Goal: Transaction & Acquisition: Purchase product/service

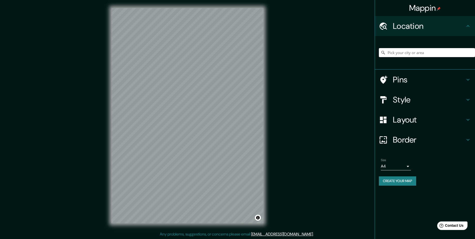
click at [408, 49] on input "Pick your city or area" at bounding box center [427, 52] width 96 height 9
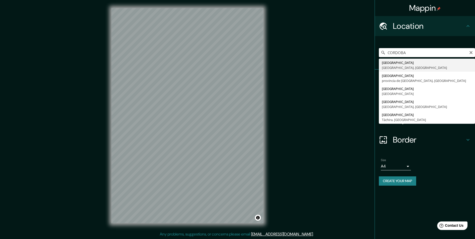
type input "[GEOGRAPHIC_DATA], [GEOGRAPHIC_DATA], [GEOGRAPHIC_DATA]"
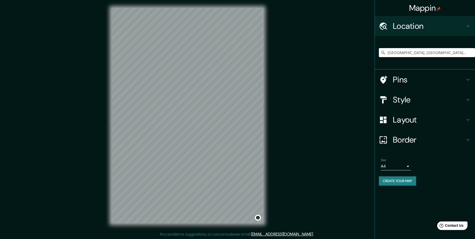
click at [403, 81] on h4 "Pins" at bounding box center [429, 80] width 72 height 10
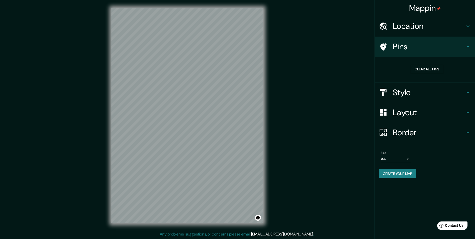
drag, startPoint x: 462, startPoint y: 50, endPoint x: 463, endPoint y: 53, distance: 2.7
click at [461, 50] on h4 "Pins" at bounding box center [429, 47] width 72 height 10
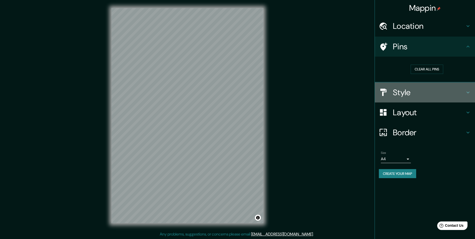
click at [466, 94] on icon at bounding box center [468, 92] width 6 height 6
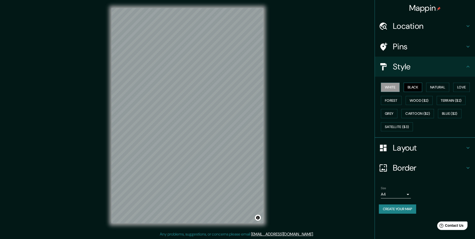
click at [415, 88] on button "Black" at bounding box center [413, 87] width 19 height 9
click at [446, 84] on button "Natural" at bounding box center [438, 87] width 23 height 9
click at [444, 88] on button "Natural" at bounding box center [438, 87] width 23 height 9
click at [459, 88] on button "Love" at bounding box center [462, 87] width 17 height 9
click at [389, 85] on button "White" at bounding box center [390, 87] width 19 height 9
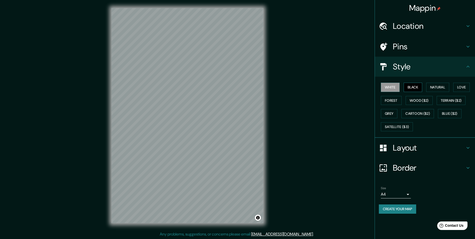
click at [415, 89] on button "Black" at bounding box center [413, 87] width 19 height 9
click at [427, 102] on button "Wood ($2)" at bounding box center [419, 100] width 27 height 9
click at [421, 111] on button "Cartoon ($2)" at bounding box center [418, 113] width 33 height 9
click at [390, 109] on button "Grey" at bounding box center [389, 113] width 17 height 9
click at [451, 114] on button "Blue ($2)" at bounding box center [450, 113] width 24 height 9
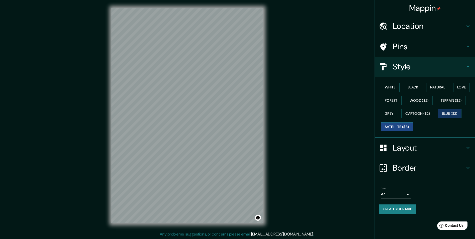
click at [402, 124] on button "Satellite ($3)" at bounding box center [397, 126] width 32 height 9
click at [394, 101] on button "Forest" at bounding box center [391, 100] width 21 height 9
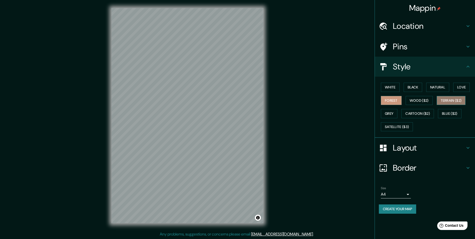
click at [445, 102] on button "Terrain ($2)" at bounding box center [451, 100] width 29 height 9
click at [444, 87] on button "Natural" at bounding box center [438, 87] width 23 height 9
click at [470, 88] on button "Love" at bounding box center [462, 87] width 17 height 9
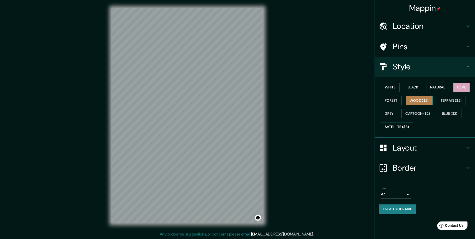
click at [424, 101] on button "Wood ($2)" at bounding box center [419, 100] width 27 height 9
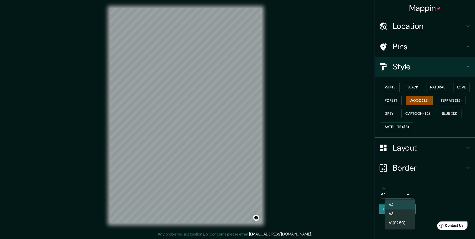
click at [402, 196] on body "Mappin Location [GEOGRAPHIC_DATA], [GEOGRAPHIC_DATA], [GEOGRAPHIC_DATA] Pins St…" at bounding box center [237, 119] width 475 height 239
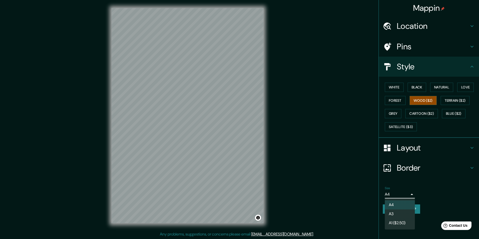
click at [404, 213] on li "A3" at bounding box center [400, 214] width 30 height 9
click at [395, 196] on body "Mappin Location [GEOGRAPHIC_DATA], [GEOGRAPHIC_DATA], [GEOGRAPHIC_DATA] Pins St…" at bounding box center [239, 119] width 479 height 239
click at [404, 206] on li "A4" at bounding box center [400, 204] width 30 height 9
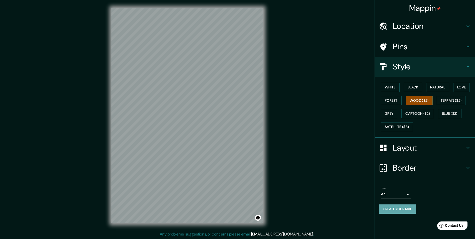
click at [410, 207] on button "Create your map" at bounding box center [397, 208] width 37 height 9
click at [402, 208] on button "Create your map" at bounding box center [397, 208] width 37 height 9
drag, startPoint x: 412, startPoint y: 48, endPoint x: 417, endPoint y: 54, distance: 7.9
click at [412, 48] on h4 "Pins" at bounding box center [429, 47] width 72 height 10
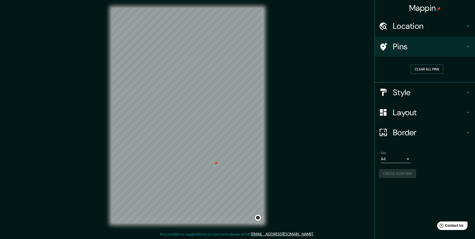
click at [424, 68] on button "Clear all pins" at bounding box center [427, 69] width 33 height 9
click at [414, 92] on h4 "Style" at bounding box center [429, 92] width 72 height 10
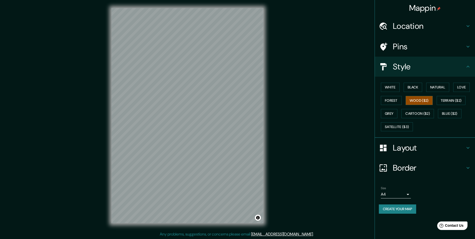
click at [416, 153] on div "Layout" at bounding box center [425, 148] width 100 height 20
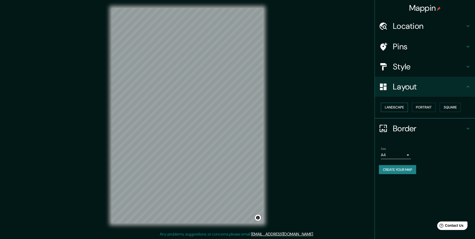
click at [402, 105] on button "Landscape" at bounding box center [394, 107] width 27 height 9
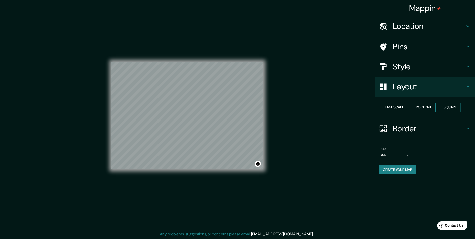
click at [419, 107] on button "Portrait" at bounding box center [424, 107] width 24 height 9
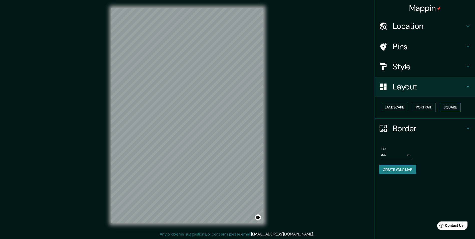
click at [448, 108] on button "Square" at bounding box center [450, 107] width 21 height 9
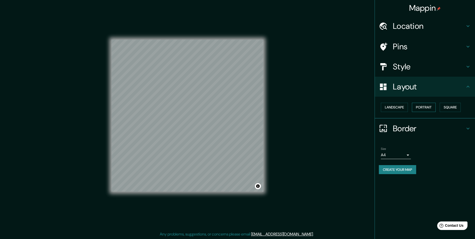
click at [419, 109] on button "Portrait" at bounding box center [424, 107] width 24 height 9
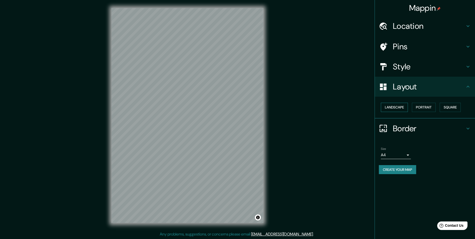
click at [406, 107] on button "Landscape" at bounding box center [394, 107] width 27 height 9
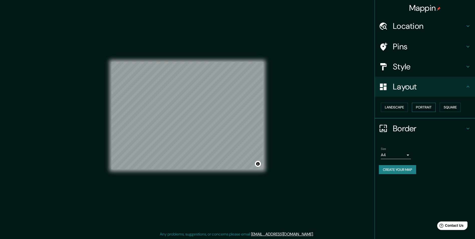
click at [436, 109] on button "Portrait" at bounding box center [424, 107] width 24 height 9
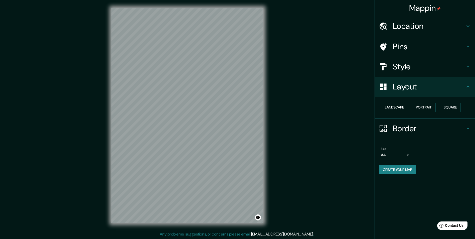
click at [406, 132] on h4 "Border" at bounding box center [429, 129] width 72 height 10
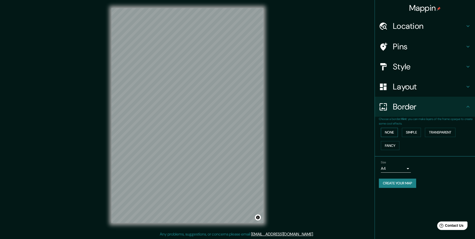
click at [395, 135] on button "None" at bounding box center [389, 132] width 17 height 9
click at [412, 133] on button "Simple" at bounding box center [411, 132] width 19 height 9
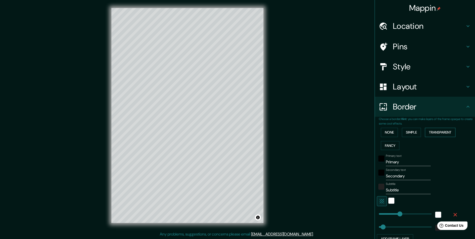
click at [436, 133] on button "Transparent" at bounding box center [440, 132] width 31 height 9
click at [391, 143] on button "Fancy" at bounding box center [390, 145] width 19 height 9
click at [385, 129] on button "None" at bounding box center [389, 132] width 17 height 9
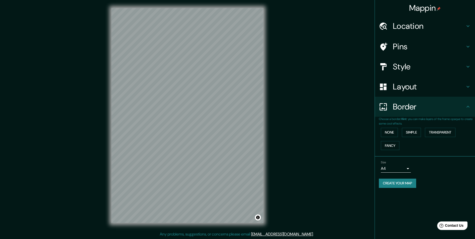
click at [402, 180] on button "Create your map" at bounding box center [397, 183] width 37 height 9
click at [409, 86] on h4 "Layout" at bounding box center [429, 87] width 72 height 10
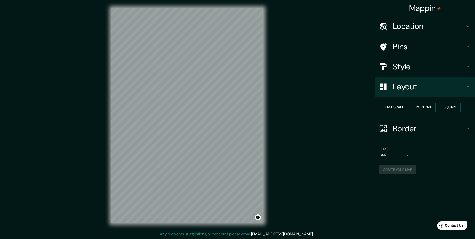
click at [418, 75] on div "Style" at bounding box center [425, 67] width 100 height 20
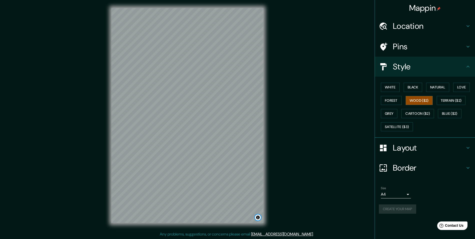
click at [260, 217] on button "Toggle attribution" at bounding box center [258, 218] width 6 height 6
click at [393, 88] on button "White" at bounding box center [390, 87] width 19 height 9
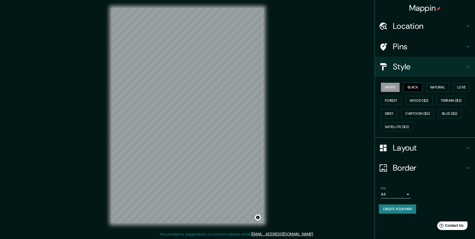
click at [407, 89] on button "Black" at bounding box center [413, 87] width 19 height 9
click at [396, 84] on button "White" at bounding box center [390, 87] width 19 height 9
click at [444, 88] on button "Natural" at bounding box center [438, 87] width 23 height 9
click at [397, 114] on button "Grey" at bounding box center [389, 113] width 17 height 9
click at [395, 83] on button "White" at bounding box center [390, 87] width 19 height 9
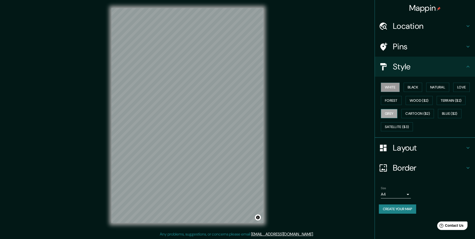
click at [395, 114] on button "Grey" at bounding box center [389, 113] width 17 height 9
click at [421, 113] on button "Cartoon ($2)" at bounding box center [418, 113] width 33 height 9
click at [445, 113] on button "Blue ($2)" at bounding box center [450, 113] width 24 height 9
click at [403, 146] on h4 "Layout" at bounding box center [429, 148] width 72 height 10
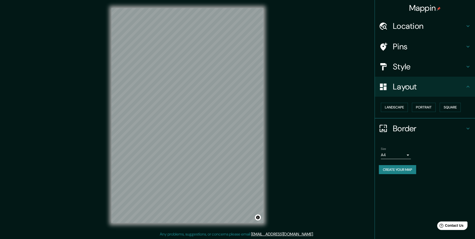
click at [430, 93] on div "Layout" at bounding box center [425, 87] width 100 height 20
click at [440, 69] on h4 "Style" at bounding box center [429, 67] width 72 height 10
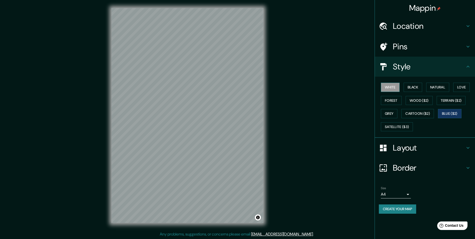
click at [396, 89] on button "White" at bounding box center [390, 87] width 19 height 9
click at [417, 90] on button "Black" at bounding box center [413, 87] width 19 height 9
click at [429, 90] on button "Natural" at bounding box center [438, 87] width 23 height 9
click at [461, 86] on button "Love" at bounding box center [462, 87] width 17 height 9
click at [414, 104] on button "Wood ($2)" at bounding box center [419, 100] width 27 height 9
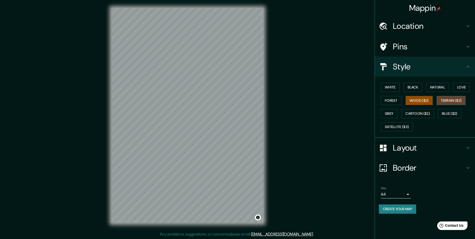
click at [451, 101] on button "Terrain ($2)" at bounding box center [451, 100] width 29 height 9
click at [423, 104] on button "Wood ($2)" at bounding box center [419, 100] width 27 height 9
click at [454, 103] on button "Terrain ($2)" at bounding box center [451, 100] width 29 height 9
click at [388, 115] on button "Grey" at bounding box center [389, 113] width 17 height 9
click at [460, 112] on button "Blue ($2)" at bounding box center [450, 113] width 24 height 9
